Goal: Task Accomplishment & Management: Manage account settings

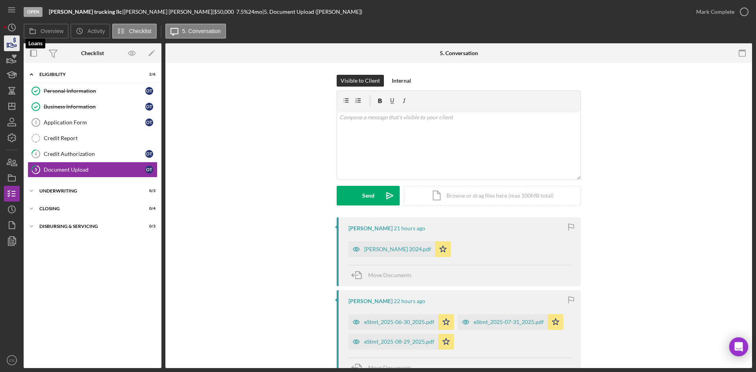
click at [10, 46] on icon "button" at bounding box center [12, 43] width 20 height 20
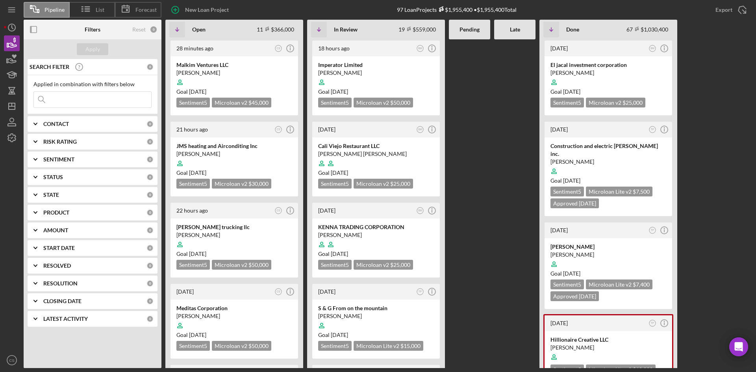
click at [87, 99] on input at bounding box center [92, 100] width 117 height 16
click at [85, 102] on input "[PERSON_NAME]" at bounding box center [92, 100] width 117 height 16
type input "m"
drag, startPoint x: 62, startPoint y: 96, endPoint x: 65, endPoint y: 100, distance: 5.4
click at [62, 96] on input at bounding box center [92, 100] width 117 height 16
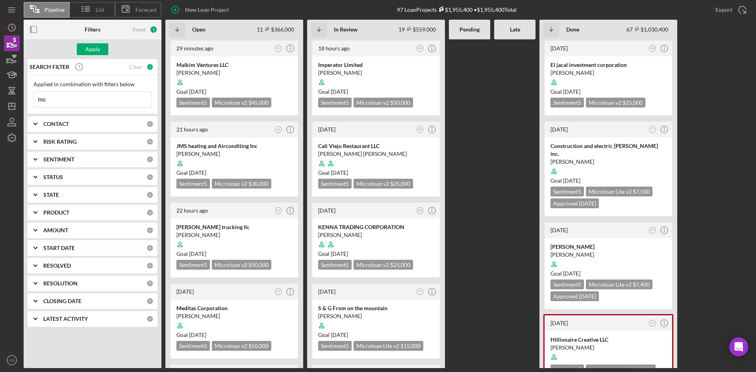
type input "m"
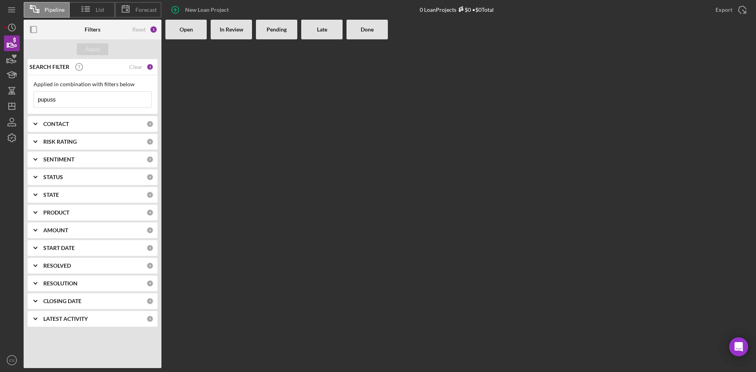
click at [52, 108] on input "pupuss" at bounding box center [92, 100] width 117 height 16
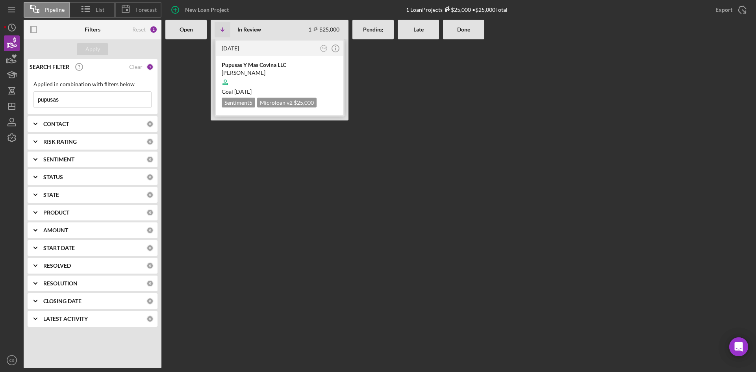
type input "pupusas"
click at [293, 76] on div at bounding box center [280, 82] width 116 height 15
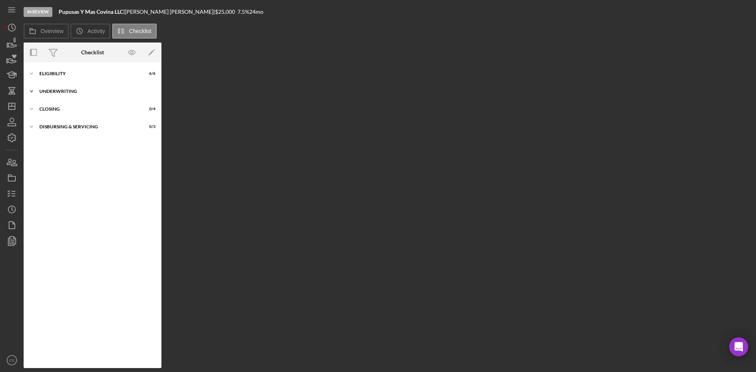
click at [29, 88] on icon "Icon/Expander" at bounding box center [32, 92] width 16 height 16
click at [48, 78] on div "Icon/Expander Eligibility 6 / 6" at bounding box center [93, 74] width 138 height 16
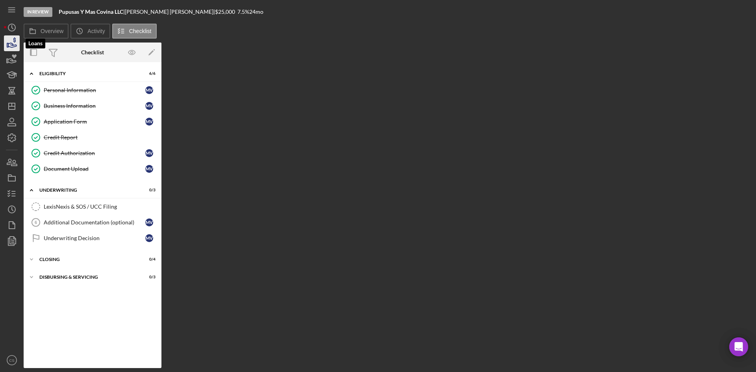
click at [13, 46] on icon "button" at bounding box center [12, 43] width 20 height 20
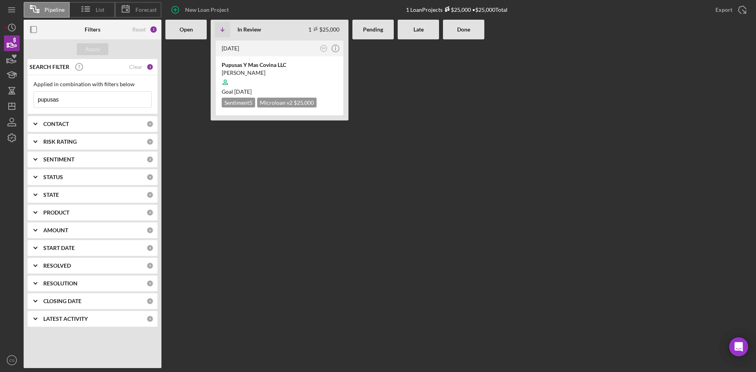
click at [67, 96] on input "pupusas" at bounding box center [92, 100] width 117 height 16
click at [66, 96] on input "pupusas" at bounding box center [92, 100] width 117 height 16
type input "heavenly"
click at [269, 87] on div at bounding box center [280, 82] width 116 height 15
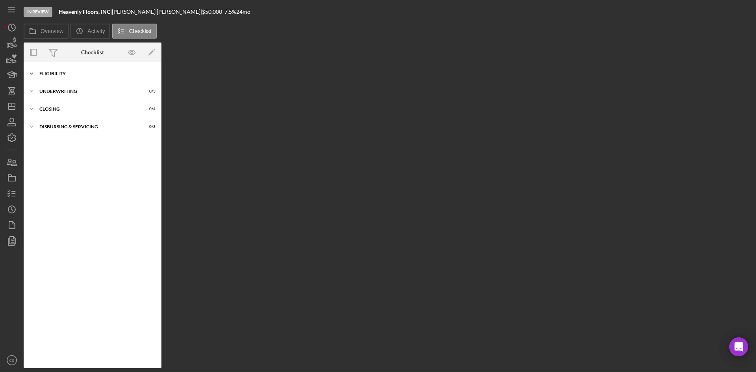
click at [82, 82] on div "Icon/Expander Eligibility 7 / 8 Icon/Expander Underwriting 0 / 3 Icon/Expander …" at bounding box center [93, 215] width 138 height 298
click at [90, 75] on div "Eligibility" at bounding box center [95, 73] width 112 height 5
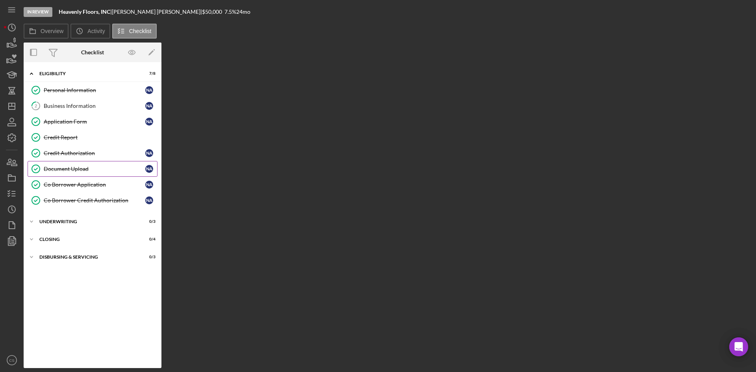
click at [80, 167] on div "Document Upload" at bounding box center [95, 169] width 102 height 6
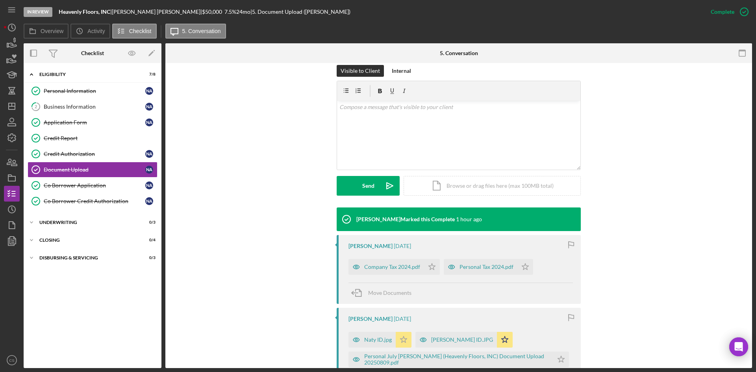
scroll to position [276, 0]
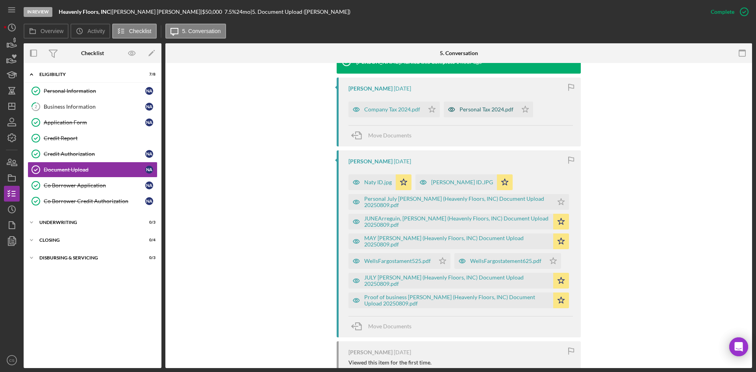
click at [392, 112] on div "Company Tax 2024.pdf" at bounding box center [392, 109] width 56 height 6
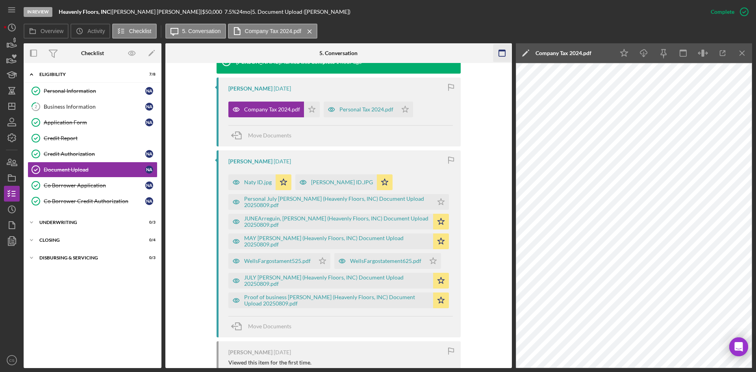
click at [742, 55] on icon "Icon/Menu Close" at bounding box center [743, 54] width 18 height 18
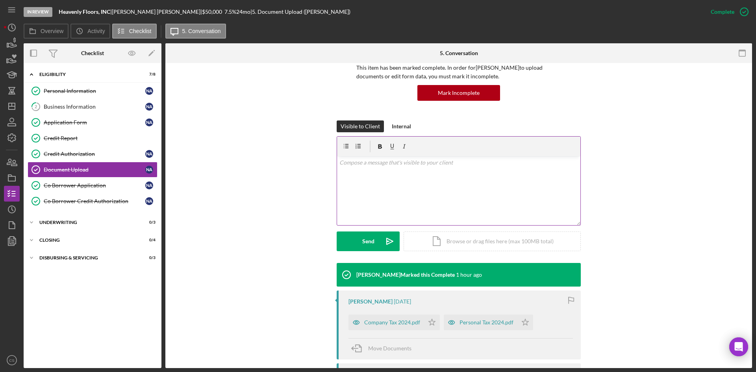
scroll to position [197, 0]
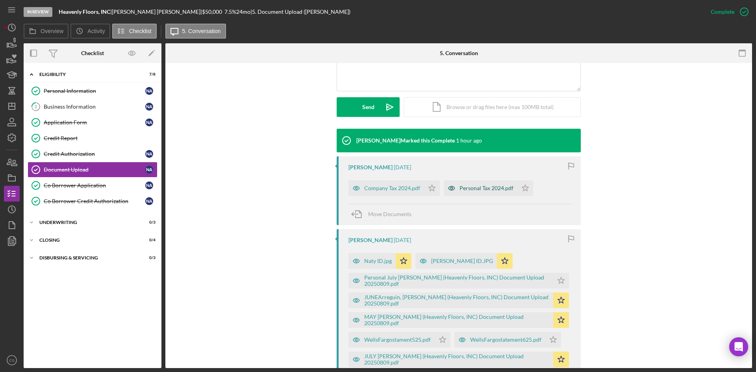
click at [465, 187] on div "Personal Tax 2024.pdf" at bounding box center [487, 188] width 54 height 6
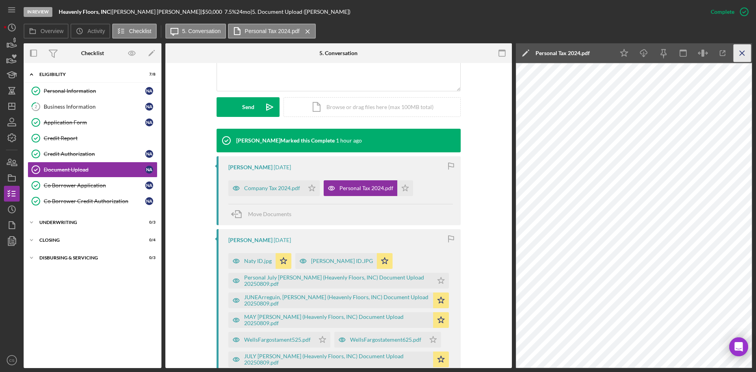
click at [742, 52] on icon "Icon/Menu Close" at bounding box center [743, 54] width 18 height 18
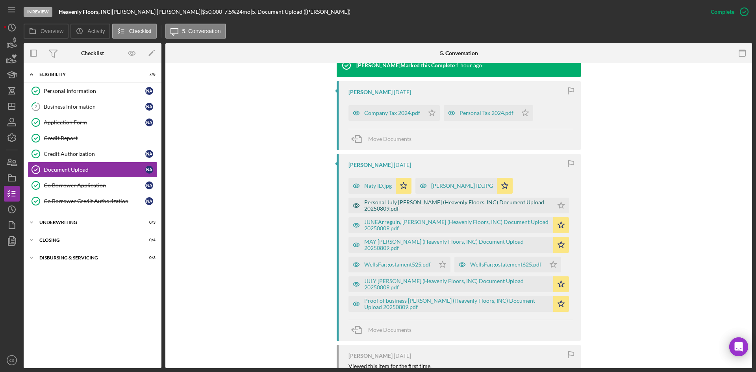
scroll to position [236, 0]
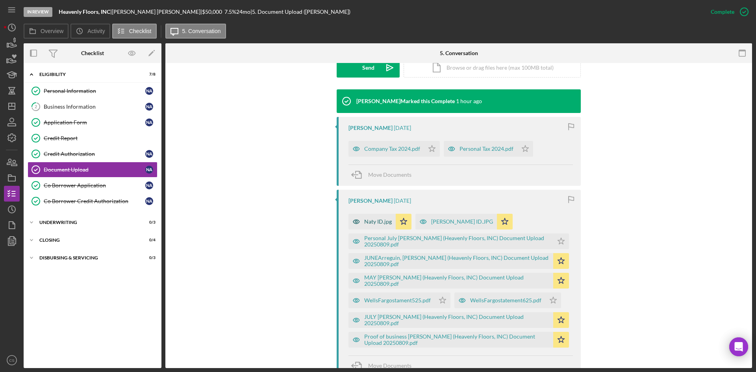
click at [378, 226] on div "Naty ID.jpg" at bounding box center [372, 222] width 47 height 16
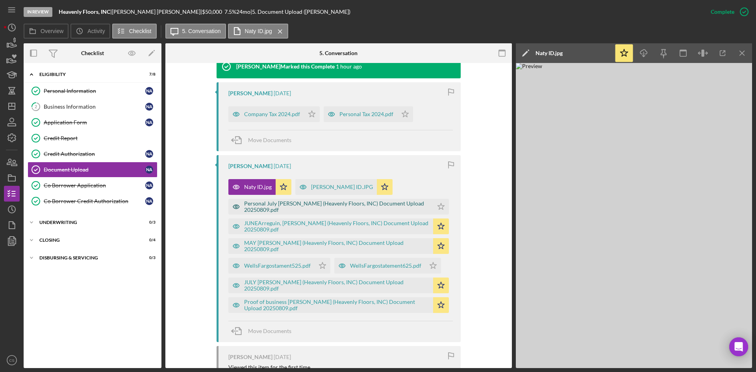
scroll to position [315, 0]
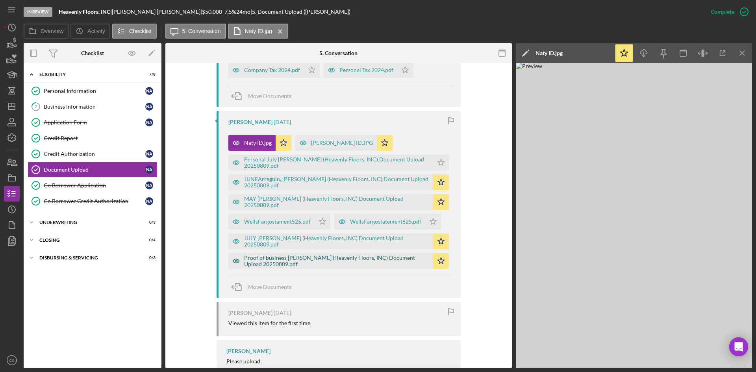
click at [304, 262] on div "Proof of business [PERSON_NAME] (Heavenly Floors, INC) Document Upload 20250809…" at bounding box center [336, 261] width 185 height 13
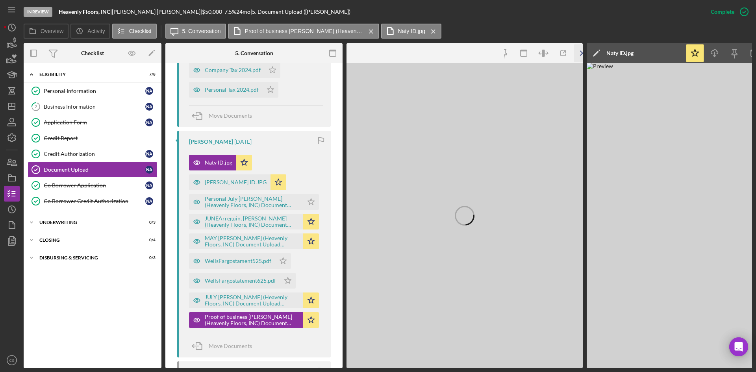
click at [579, 53] on icon "Icon/Menu Close" at bounding box center [583, 54] width 18 height 18
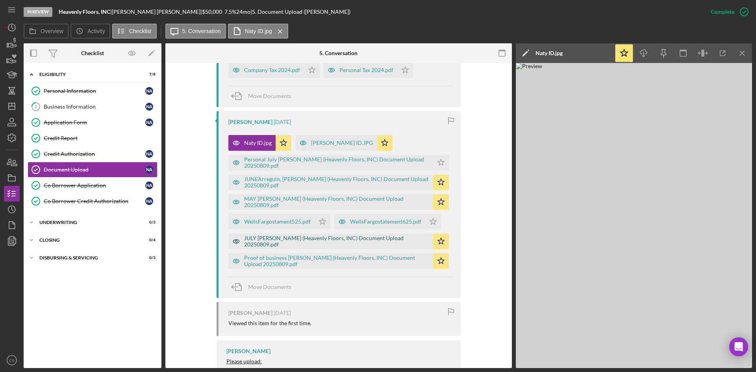
click at [328, 241] on div "JULY [PERSON_NAME] (Heavenly Floors, INC) Document Upload 20250809.pdf" at bounding box center [336, 241] width 185 height 13
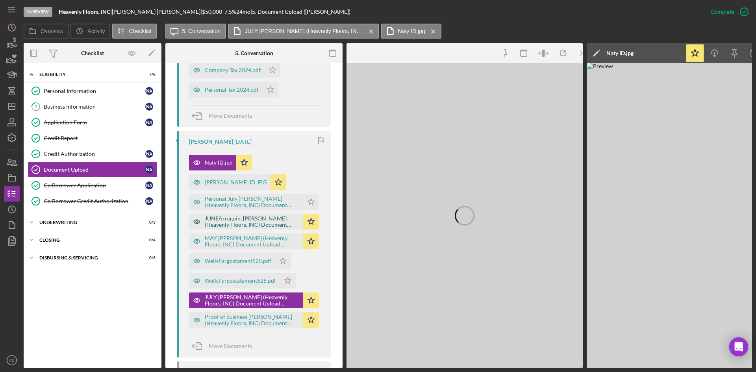
click at [273, 221] on div "JUNEArreguin, [PERSON_NAME] (Heavenly Floors, INC) Document Upload 20250809.pdf" at bounding box center [252, 221] width 95 height 13
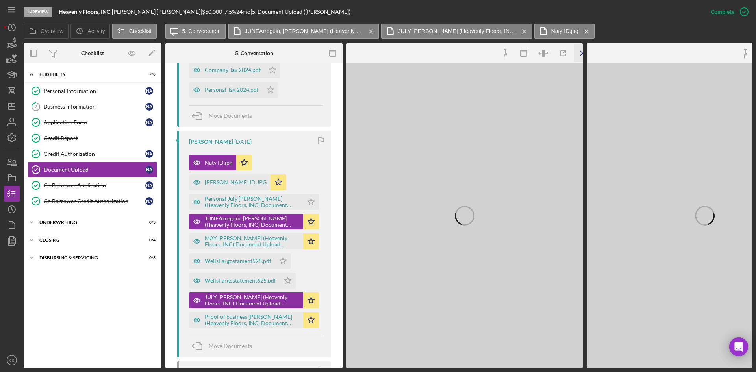
click at [577, 51] on icon "Icon/Menu Close" at bounding box center [583, 54] width 18 height 18
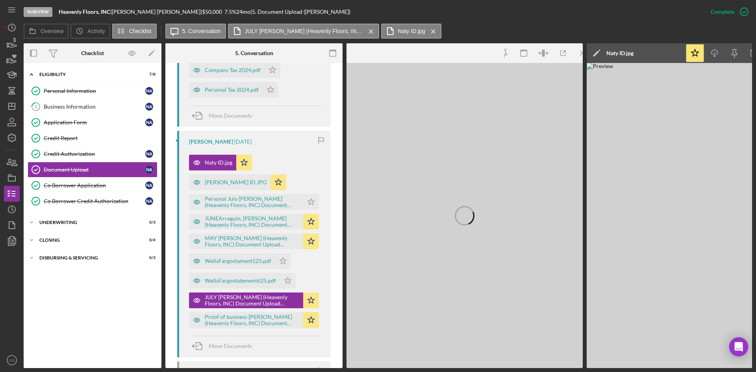
click at [584, 52] on div "Overview Internal Workflow Stage In Review Icon/Dropdown Arrow Archive (can una…" at bounding box center [388, 205] width 729 height 325
click at [579, 54] on icon "Icon/Menu Close" at bounding box center [583, 54] width 18 height 18
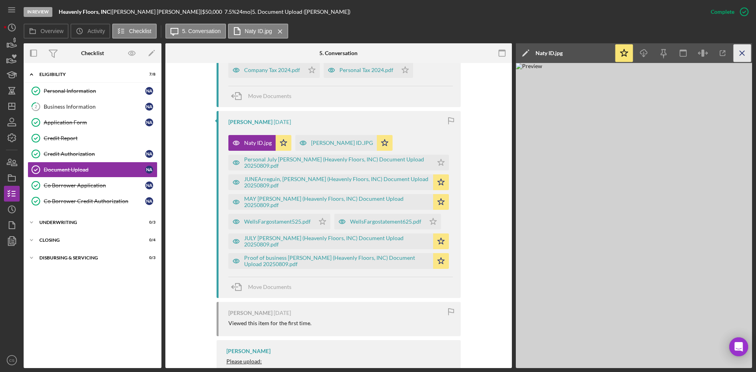
click at [746, 52] on icon "Icon/Menu Close" at bounding box center [743, 54] width 18 height 18
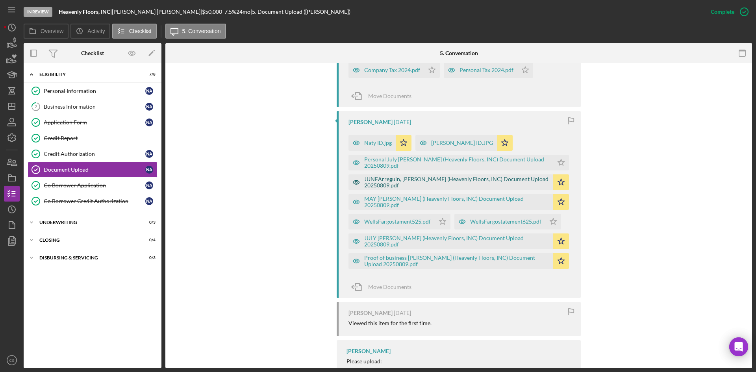
click at [399, 180] on div "JUNEArreguin, [PERSON_NAME] (Heavenly Floors, INC) Document Upload 20250809.pdf" at bounding box center [456, 182] width 185 height 13
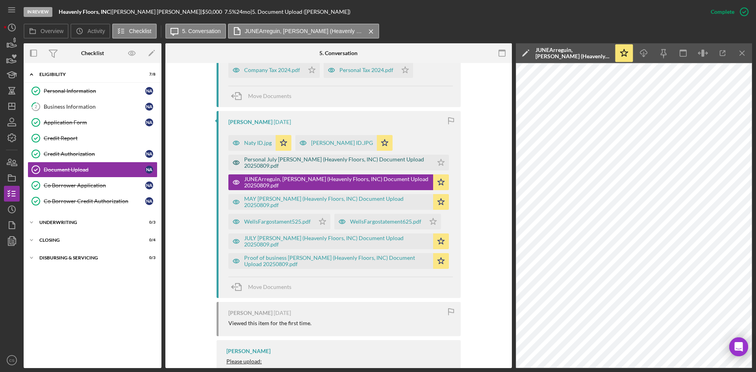
click at [347, 167] on div "Personal July [PERSON_NAME] (Heavenly Floors, INC) Document Upload 20250809.pdf" at bounding box center [336, 162] width 185 height 13
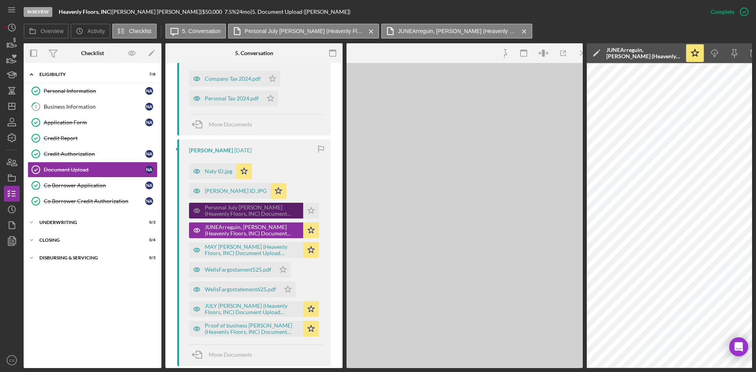
scroll to position [324, 0]
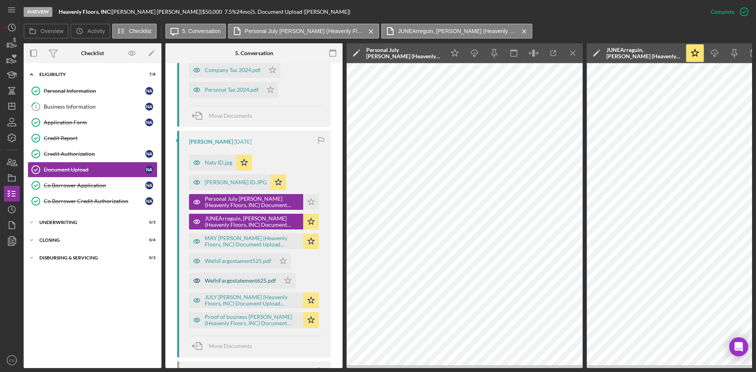
click at [220, 283] on div "WellsFargostatement625.pdf" at bounding box center [240, 281] width 71 height 6
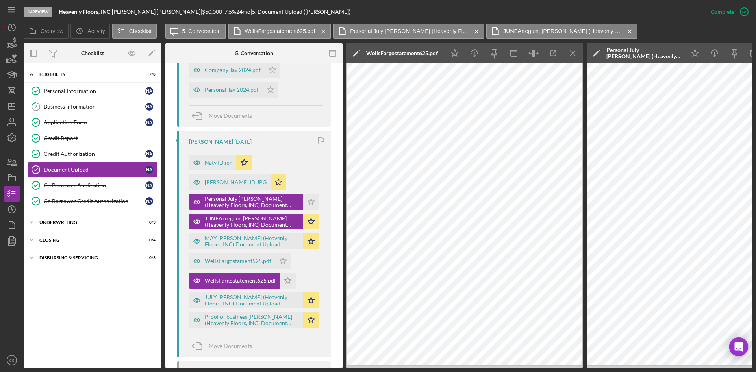
click at [359, 54] on icon "Icon/Edit" at bounding box center [357, 53] width 20 height 20
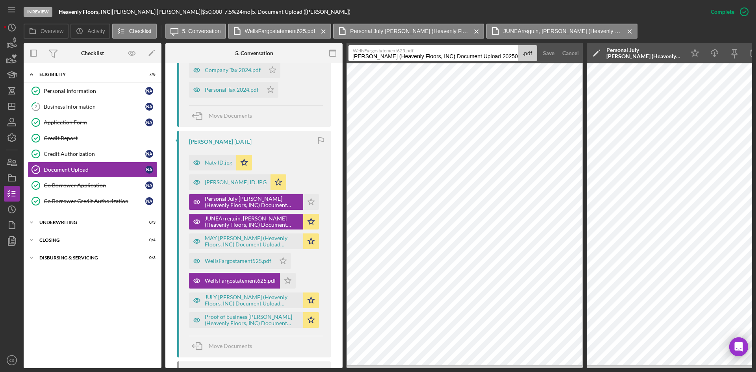
click at [350, 56] on input "[PERSON_NAME] (Heavenly Floors, INC) Document Upload 20250809" at bounding box center [434, 53] width 170 height 16
drag, startPoint x: 370, startPoint y: 55, endPoint x: 420, endPoint y: 61, distance: 50.7
click at [420, 61] on input "X6801 [PERSON_NAME] (Heavenly Floors, INC) Document Upload 20250809" at bounding box center [434, 53] width 170 height 16
drag, startPoint x: 422, startPoint y: 55, endPoint x: 512, endPoint y: 62, distance: 90.9
click at [512, 62] on form "WellsFargostatement625.pdf X6801 Heavenly Floors, INC) Document Upload 20250809…" at bounding box center [465, 53] width 236 height 20
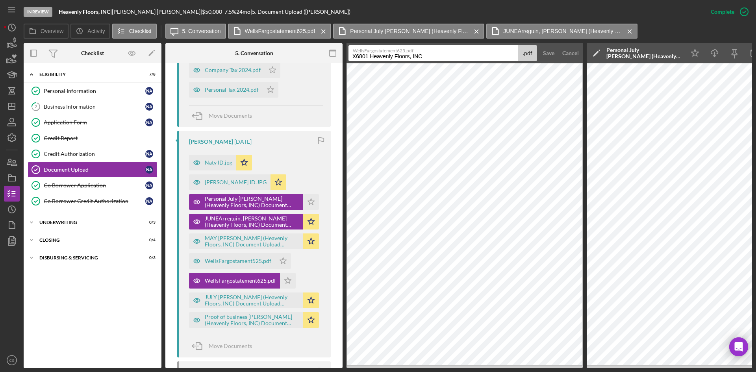
click at [355, 54] on input "X6801 Heavenly Floors, INC" at bounding box center [434, 53] width 170 height 16
click at [434, 55] on input "x6801 Heavenly Floors, INC" at bounding box center [434, 53] width 170 height 16
type input "x6801 Heavenly Floors, INC JUNE"
click at [539, 45] on button "Save" at bounding box center [548, 53] width 19 height 16
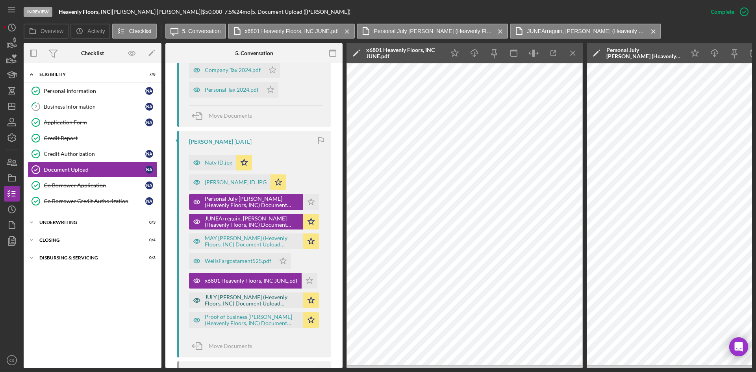
click at [260, 300] on div "JULY [PERSON_NAME] (Heavenly Floors, INC) Document Upload 20250809.pdf" at bounding box center [252, 300] width 95 height 13
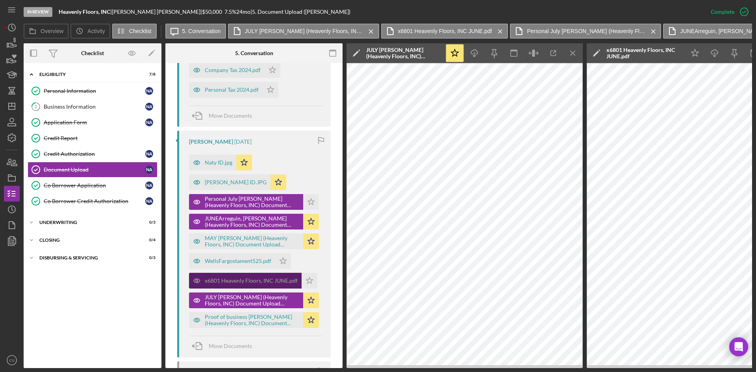
click at [260, 280] on div "x6801 Heavenly Floors, INC JUNE.pdf" at bounding box center [251, 281] width 93 height 6
click at [598, 54] on icon "Icon/Edit" at bounding box center [597, 53] width 20 height 20
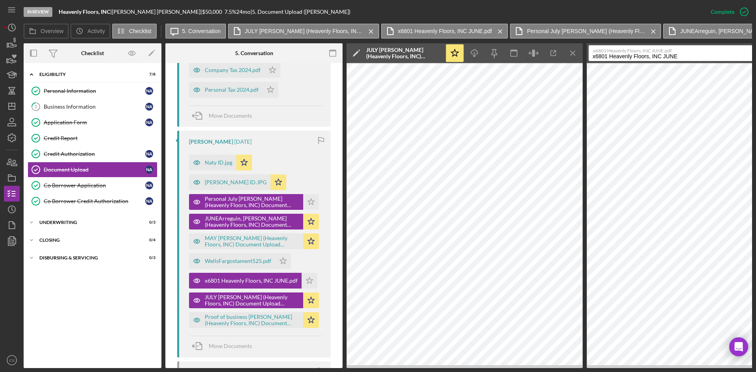
drag, startPoint x: 682, startPoint y: 57, endPoint x: 588, endPoint y: 59, distance: 93.4
click at [588, 59] on form "x6801 Heavenly Floors, INC JUNE.pdf x6801 Heavenly Floors, INC JUNE .pdf Save C…" at bounding box center [705, 53] width 236 height 20
click at [697, 52] on label "x6801 Heavenly Floors, INC JUNE.pdf" at bounding box center [675, 50] width 165 height 8
click at [697, 52] on input "x6801 Heavenly Floors, INC JUNE" at bounding box center [674, 53] width 170 height 16
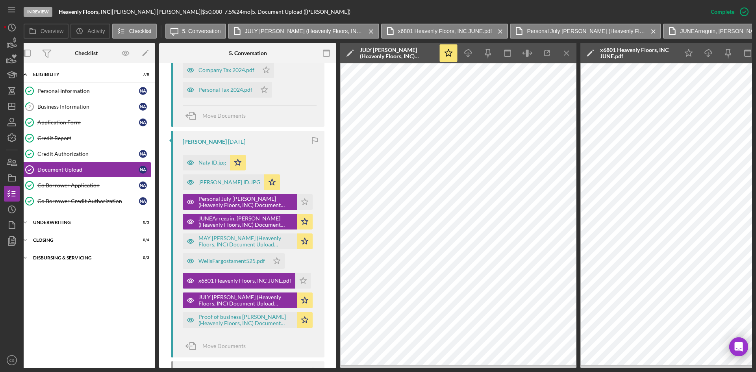
click at [399, 49] on div "JULY [PERSON_NAME] (Heavenly Floors, INC) Document Upload 20250809.pdf" at bounding box center [397, 53] width 75 height 13
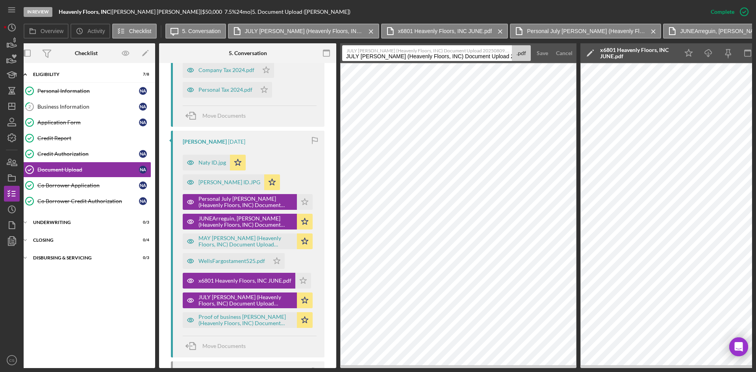
click at [487, 54] on input "JULY [PERSON_NAME] (Heavenly Floors, INC) Document Upload 20250809" at bounding box center [427, 53] width 170 height 16
click at [487, 55] on input "JULY [PERSON_NAME] (Heavenly Floors, INC) Document Upload 20250809" at bounding box center [427, 53] width 170 height 16
paste input "x6801 Heavenly Floors, INC JUNE"
type input "x6801 Heavenly Floors, INC JUly"
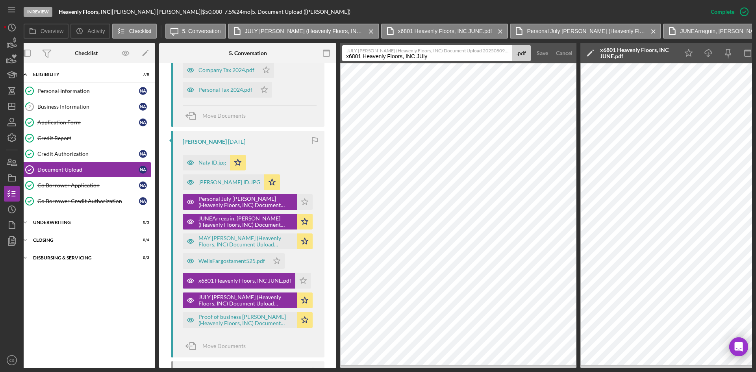
drag, startPoint x: 538, startPoint y: 52, endPoint x: 540, endPoint y: 61, distance: 9.3
click at [538, 51] on div "Save" at bounding box center [542, 53] width 11 height 16
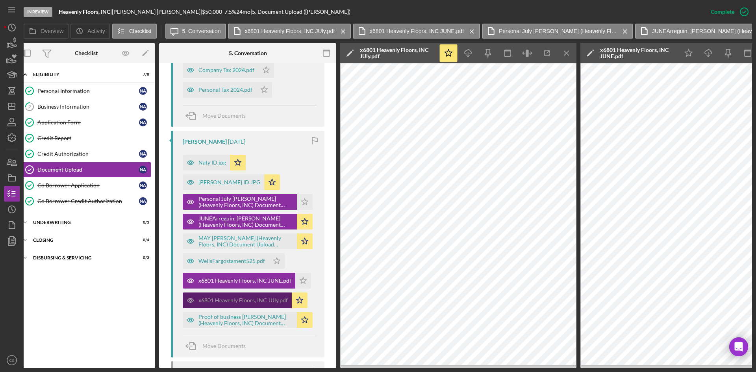
scroll to position [363, 0]
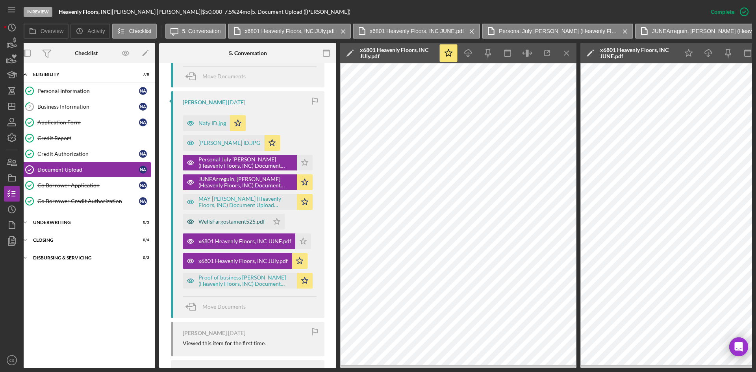
click at [244, 223] on div "WellsFargostament525.pdf" at bounding box center [232, 222] width 67 height 6
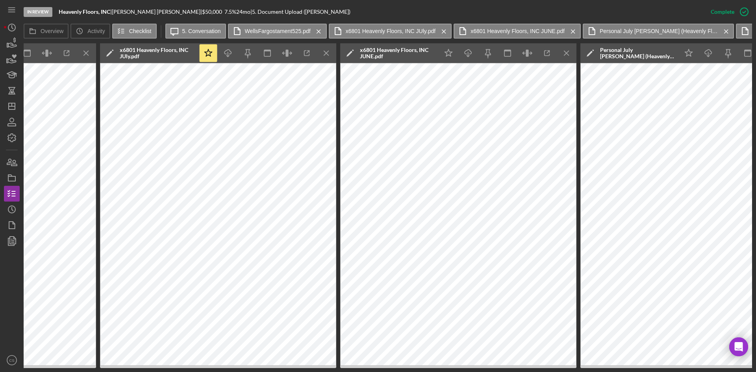
scroll to position [0, 665]
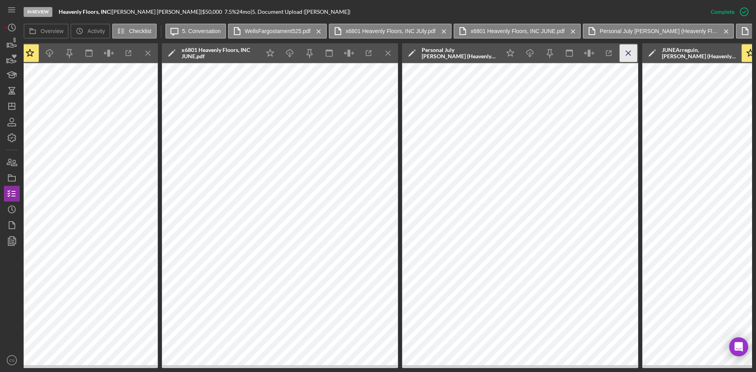
click at [624, 56] on icon "Icon/Menu Close" at bounding box center [629, 54] width 18 height 18
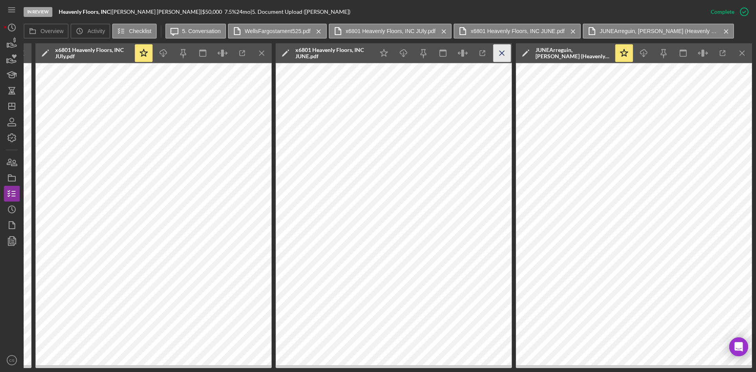
click at [735, 52] on icon "Icon/Menu Close" at bounding box center [743, 54] width 18 height 18
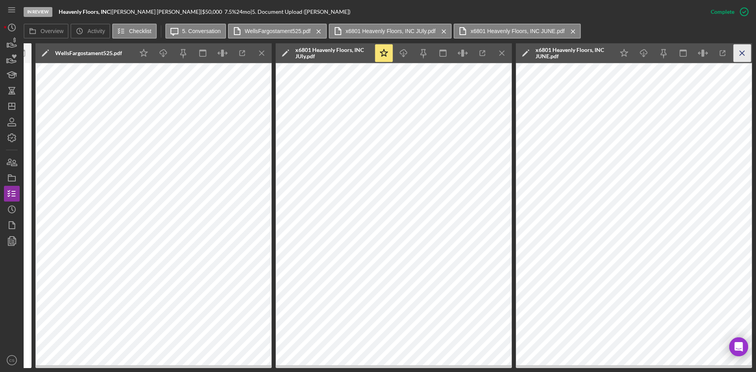
scroll to position [0, 311]
drag, startPoint x: 739, startPoint y: 50, endPoint x: 735, endPoint y: 52, distance: 4.9
click at [740, 50] on icon "Icon/Menu Close" at bounding box center [743, 54] width 18 height 18
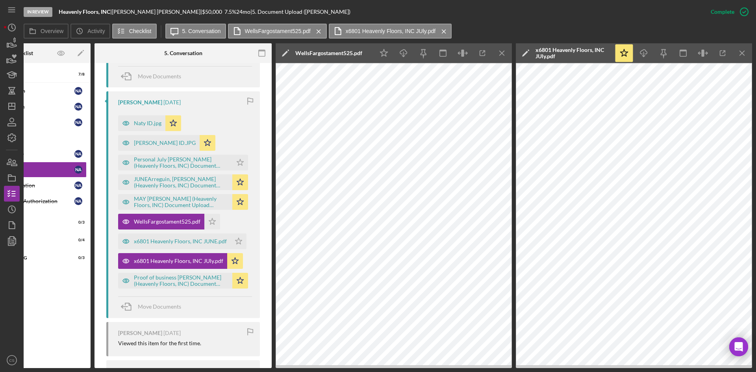
scroll to position [0, 71]
click at [169, 219] on div "WellsFargostament525.pdf" at bounding box center [167, 222] width 67 height 6
drag, startPoint x: 742, startPoint y: 50, endPoint x: 735, endPoint y: 53, distance: 7.4
click at [742, 50] on icon "Icon/Menu Close" at bounding box center [743, 54] width 18 height 18
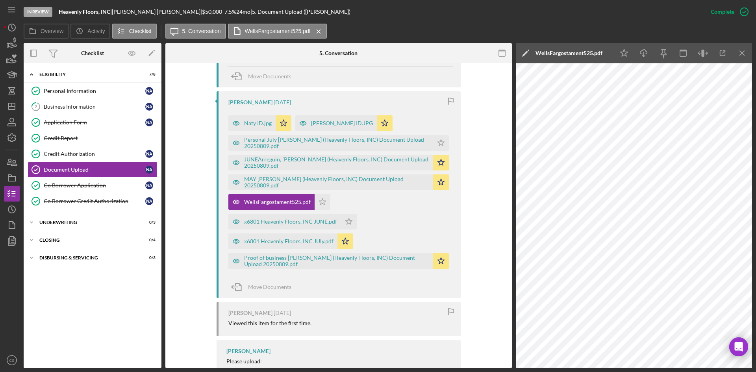
click at [529, 50] on icon at bounding box center [529, 51] width 2 height 2
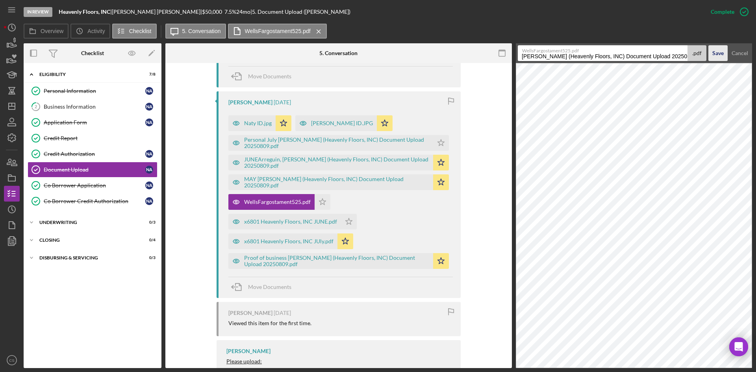
scroll to position [0, 10]
drag, startPoint x: 521, startPoint y: 54, endPoint x: 724, endPoint y: 58, distance: 203.3
click at [724, 58] on form "WellsFargostament525.pdf [PERSON_NAME] (Heavenly Floors, INC) Document Upload 2…" at bounding box center [634, 53] width 236 height 20
paste input "x6801 Heavenly Floors, INC JUNE"
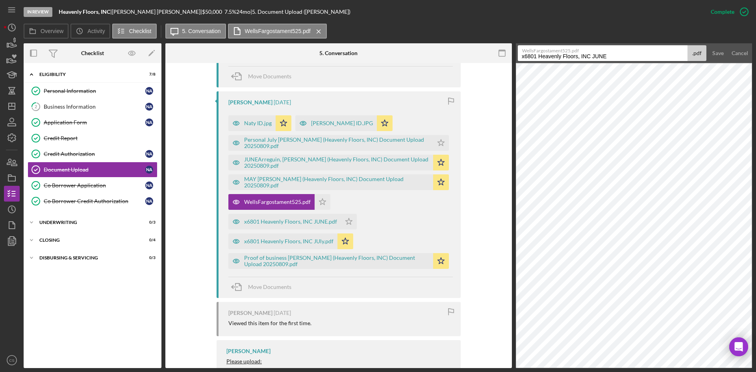
click at [612, 55] on input "x6801 Heavenly Floors, INC JUNE" at bounding box center [603, 53] width 170 height 16
type input "x6801 Heavenly Floors, INC MAY"
click at [716, 50] on div "Save" at bounding box center [718, 53] width 11 height 16
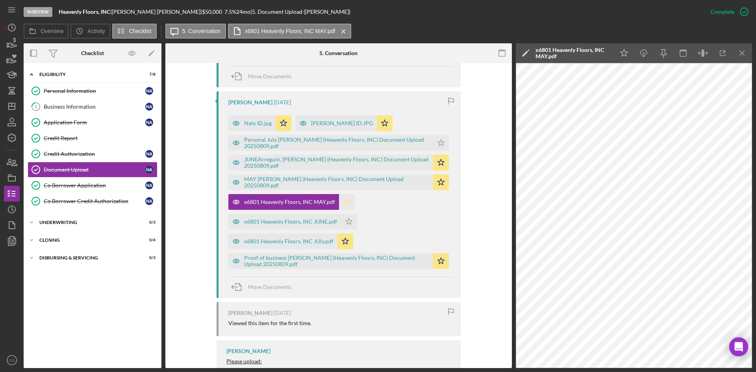
click at [343, 198] on icon "Icon/Star" at bounding box center [347, 202] width 16 height 16
click at [344, 204] on icon "Icon/Star" at bounding box center [347, 202] width 16 height 16
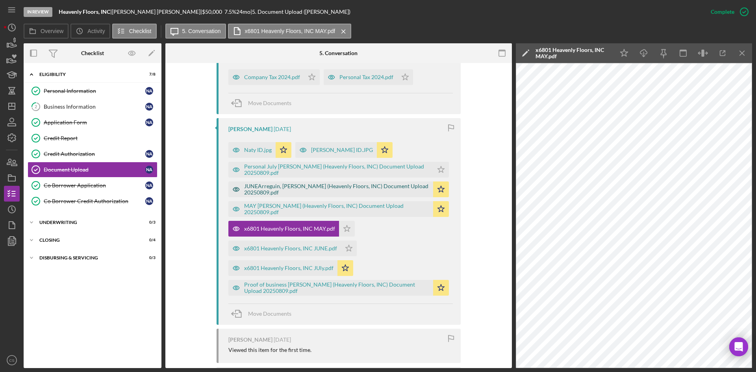
scroll to position [295, 0]
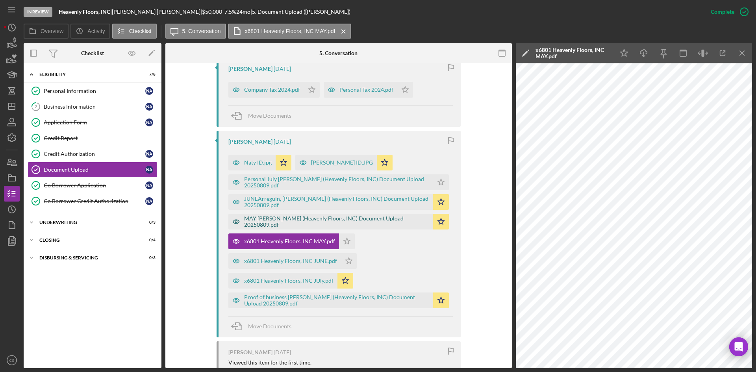
click at [330, 220] on div "MAY [PERSON_NAME] (Heavenly Floors, INC) Document Upload 20250809.pdf" at bounding box center [336, 221] width 185 height 13
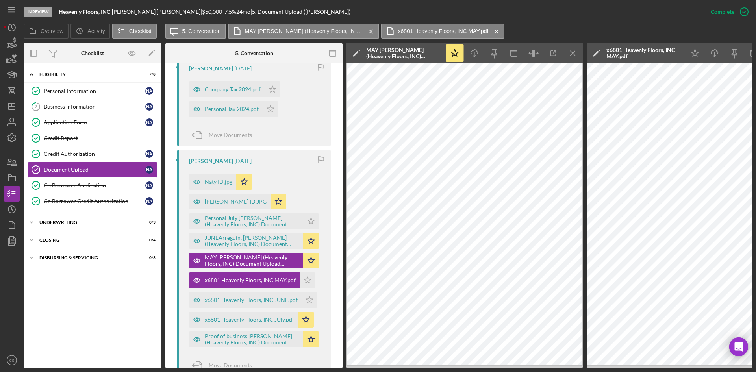
click at [568, 52] on icon "Icon/Menu Close" at bounding box center [573, 54] width 18 height 18
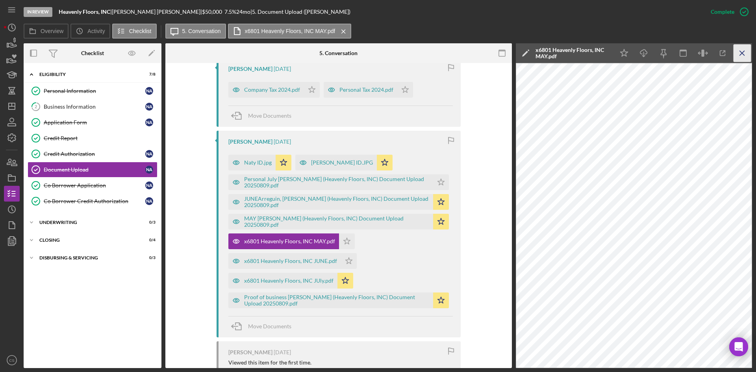
click at [744, 52] on icon "Icon/Menu Close" at bounding box center [743, 54] width 18 height 18
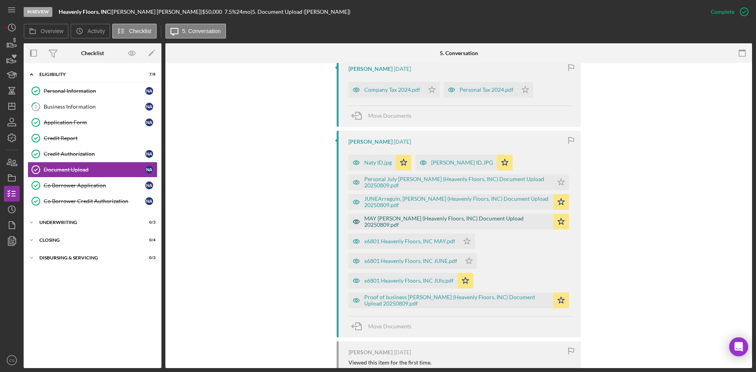
click at [434, 221] on div "MAY [PERSON_NAME] (Heavenly Floors, INC) Document Upload 20250809.pdf" at bounding box center [456, 221] width 185 height 13
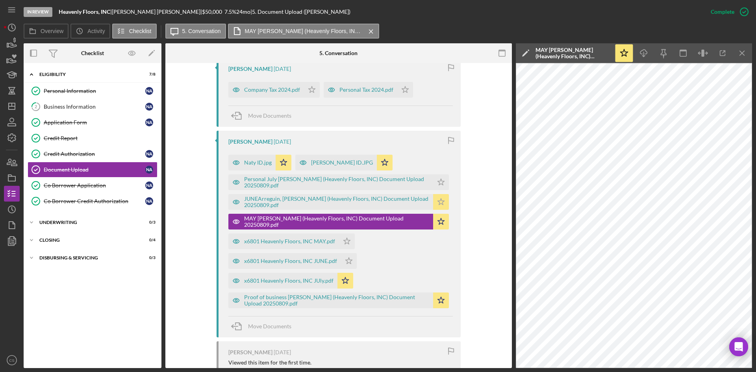
scroll to position [256, 0]
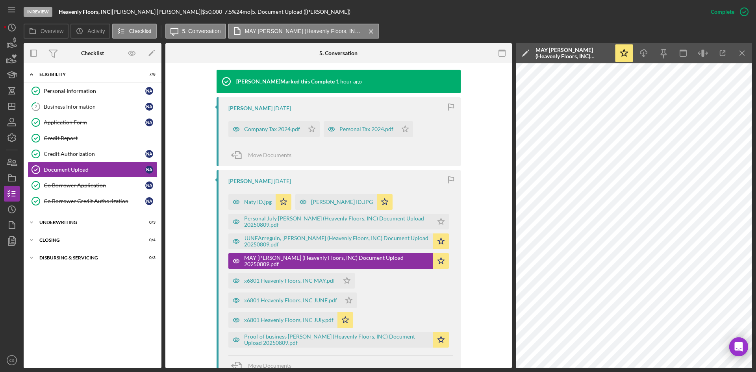
click at [401, 292] on div "Naty ID.jpg Icon/Star [PERSON_NAME] ID.JPG Icon/Star Personal July [PERSON_NAME…" at bounding box center [340, 269] width 225 height 158
click at [377, 240] on div "JUNEArreguin, [PERSON_NAME] (Heavenly Floors, INC) Document Upload 20250809.pdf" at bounding box center [336, 241] width 185 height 13
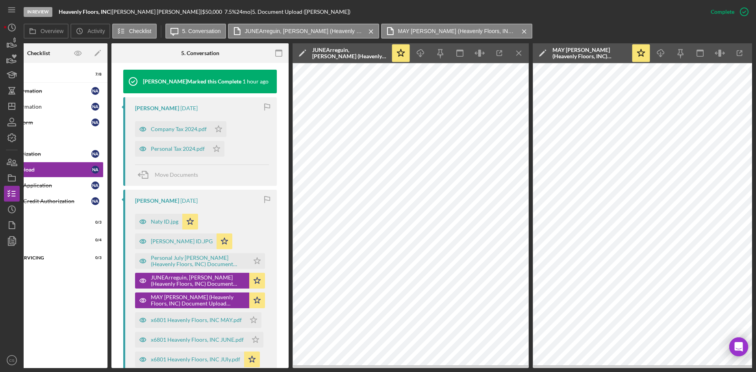
scroll to position [0, 71]
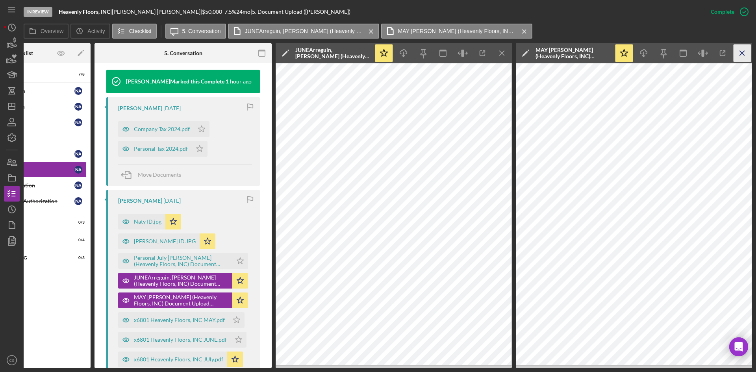
click at [739, 55] on icon "Icon/Menu Close" at bounding box center [743, 54] width 18 height 18
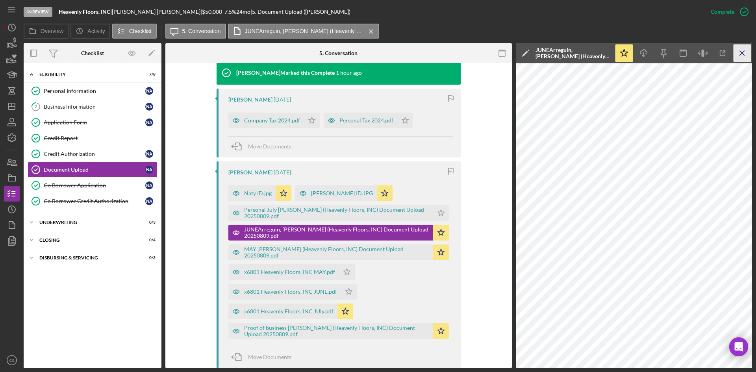
scroll to position [256, 0]
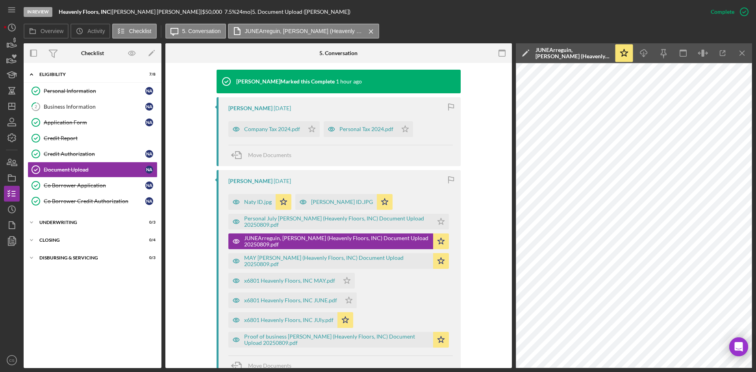
click at [523, 54] on icon "Icon/Edit" at bounding box center [526, 53] width 20 height 20
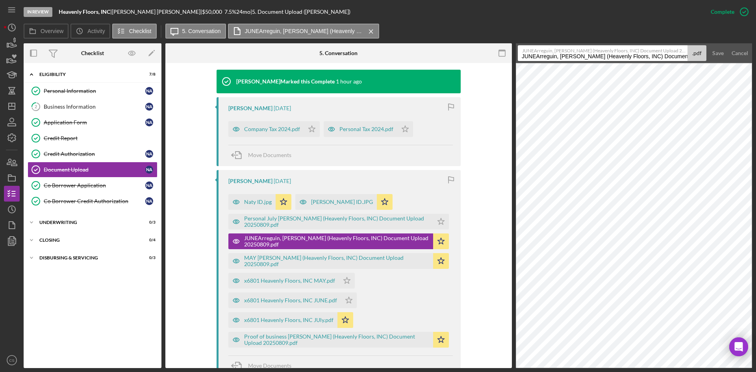
click at [538, 56] on input "JUNEArreguin, [PERSON_NAME] (Heavenly Floors, INC) Document Upload 20250809" at bounding box center [603, 53] width 170 height 16
drag, startPoint x: 586, startPoint y: 56, endPoint x: 690, endPoint y: 60, distance: 104.8
click at [690, 60] on div "JUNEArreguin, [PERSON_NAME] (Heavenly Floors, INC) Document Upload 20250809.pdf…" at bounding box center [612, 53] width 189 height 16
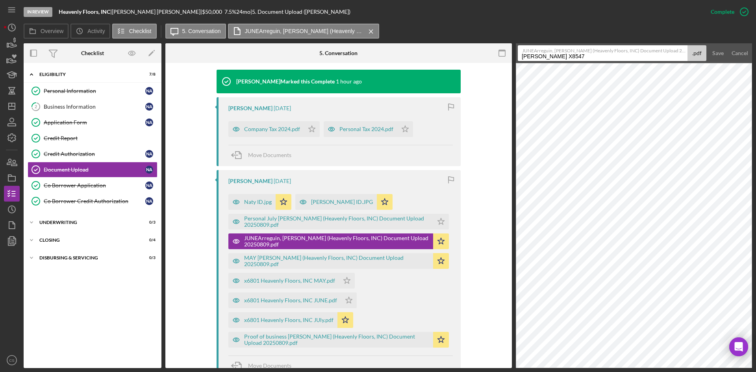
click at [592, 57] on input "[PERSON_NAME] X8547" at bounding box center [603, 53] width 170 height 16
click at [590, 59] on input "[PERSON_NAME] X8547" at bounding box center [603, 53] width 170 height 16
type input "[PERSON_NAME] x8547"
click at [714, 52] on div "Save" at bounding box center [718, 53] width 11 height 16
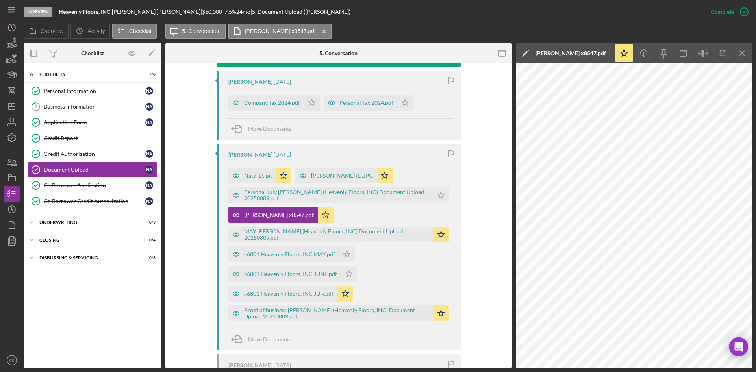
scroll to position [295, 0]
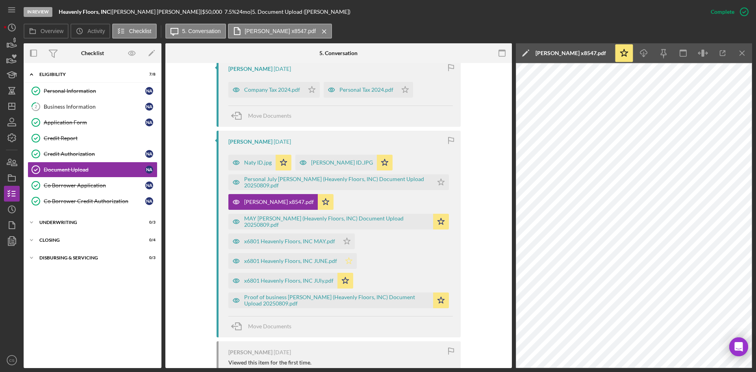
click at [347, 264] on icon "Icon/Star" at bounding box center [349, 261] width 16 height 16
click at [344, 240] on polygon "button" at bounding box center [347, 241] width 7 height 6
click at [439, 222] on polygon "button" at bounding box center [441, 221] width 7 height 6
click at [293, 222] on div "MAY [PERSON_NAME] (Heavenly Floors, INC) Document Upload 20250809.pdf" at bounding box center [336, 221] width 185 height 13
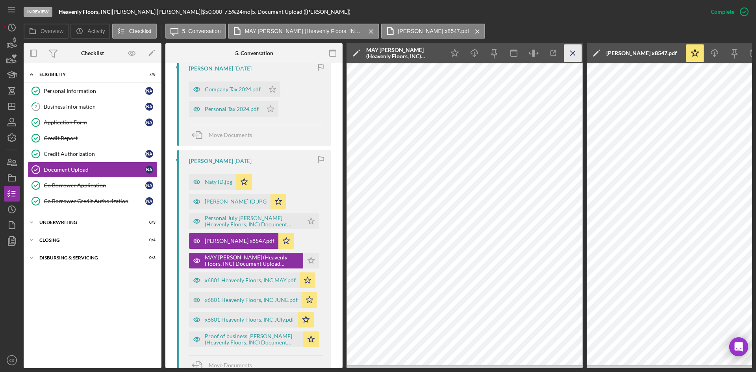
click at [570, 52] on icon "Icon/Menu Close" at bounding box center [573, 54] width 18 height 18
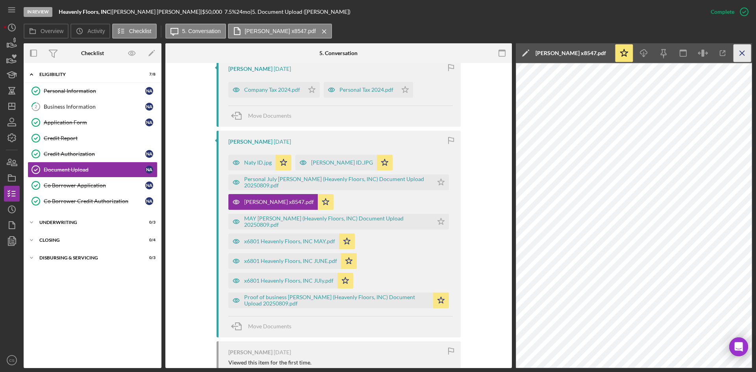
click at [739, 51] on icon "Icon/Menu Close" at bounding box center [743, 54] width 18 height 18
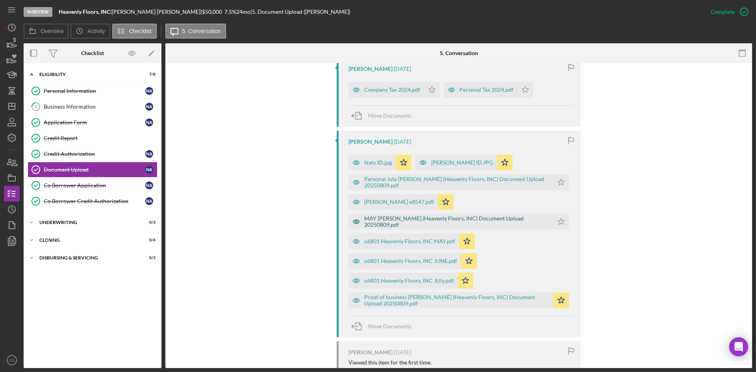
click at [485, 221] on div "MAY [PERSON_NAME] (Heavenly Floors, INC) Document Upload 20250809.pdf" at bounding box center [456, 221] width 185 height 13
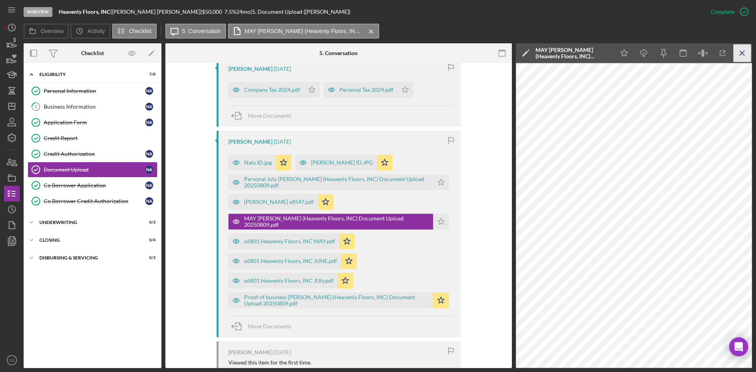
click at [744, 52] on icon "Icon/Menu Close" at bounding box center [743, 54] width 18 height 18
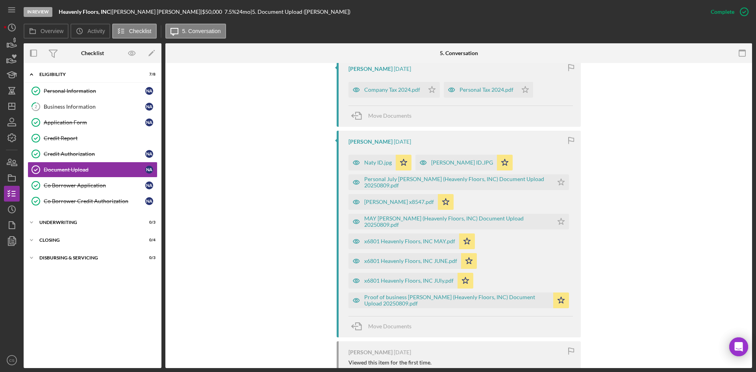
drag, startPoint x: 444, startPoint y: 220, endPoint x: 601, endPoint y: 232, distance: 157.2
click at [621, 236] on div "[PERSON_NAME] Marked this Complete 1 hour ago [PERSON_NAME] [DATE] Company Tax …" at bounding box center [458, 267] width 563 height 475
drag, startPoint x: 479, startPoint y: 218, endPoint x: 518, endPoint y: 254, distance: 53.2
click at [518, 254] on div "Naty ID.jpg Icon/Star [PERSON_NAME] ID.JPG Icon/Star Personal July [PERSON_NAME…" at bounding box center [461, 230] width 225 height 158
click at [421, 183] on div "Personal July [PERSON_NAME] (Heavenly Floors, INC) Document Upload 20250809.pdf" at bounding box center [456, 182] width 185 height 13
